Goal: Information Seeking & Learning: Learn about a topic

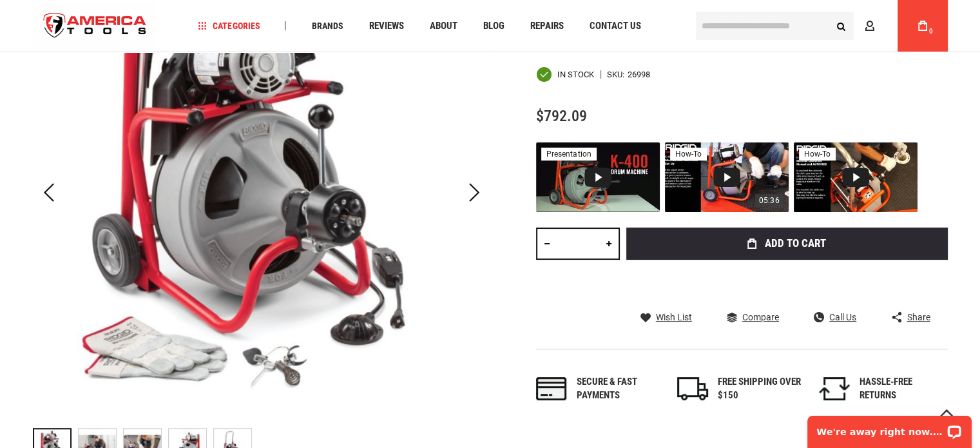
click at [720, 171] on div "Video 2: RIDGID K-400 Drum Machine – Machine and Work Area Set-Up" at bounding box center [726, 176] width 27 height 19
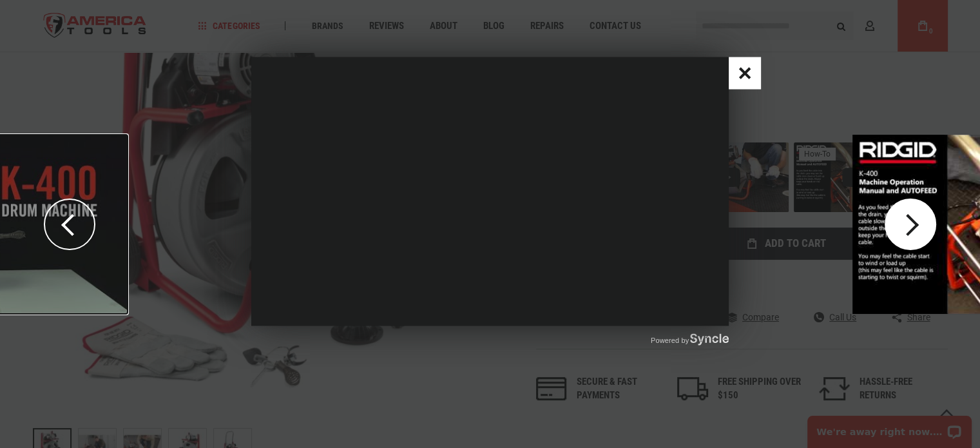
click at [914, 224] on div "play the next video" at bounding box center [911, 224] width 52 height 52
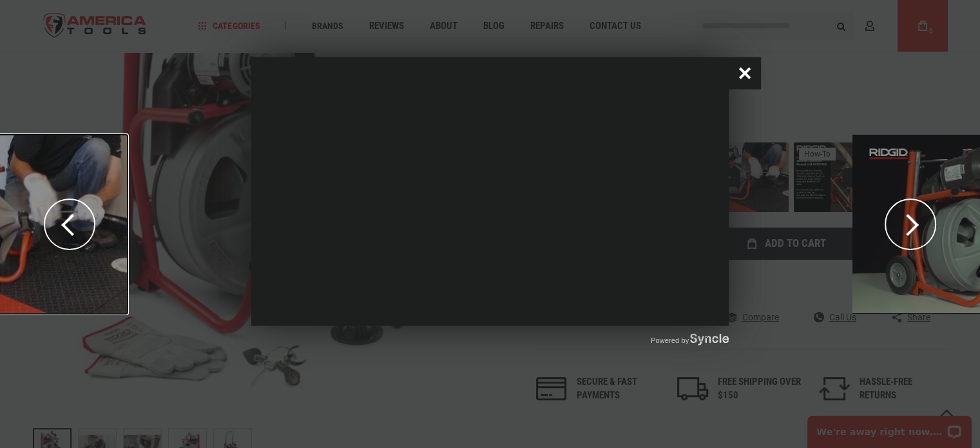
click at [745, 84] on button "Close popup window" at bounding box center [745, 73] width 32 height 32
